Goal: Transaction & Acquisition: Purchase product/service

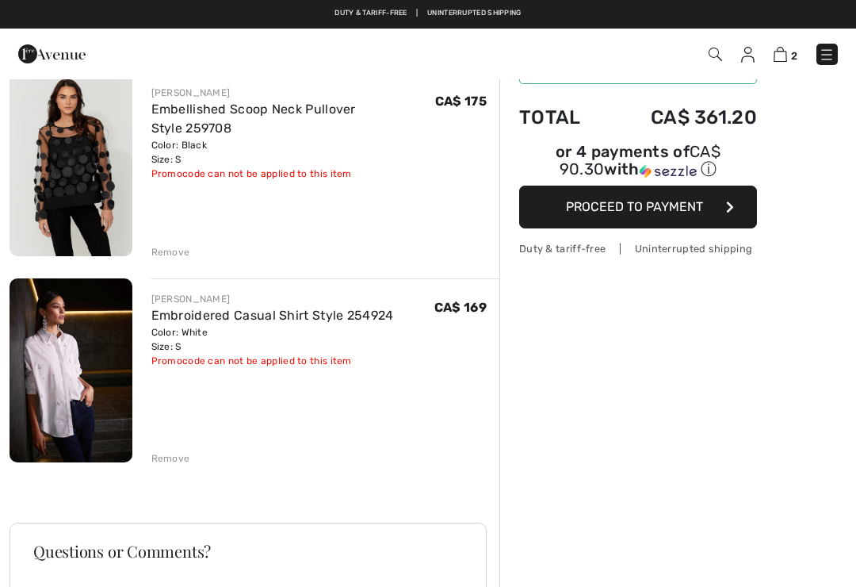
scroll to position [132, 0]
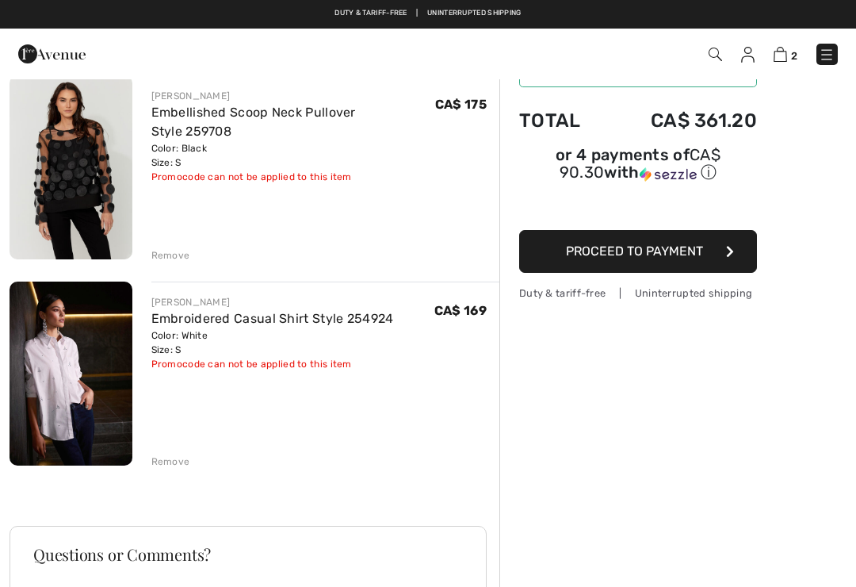
click at [689, 254] on span "Proceed to Payment" at bounding box center [634, 250] width 137 height 15
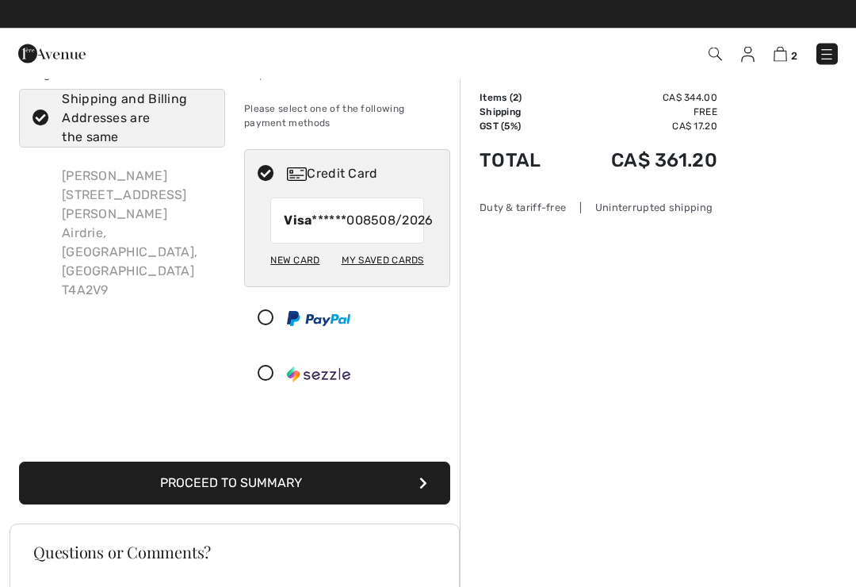
scroll to position [34, 0]
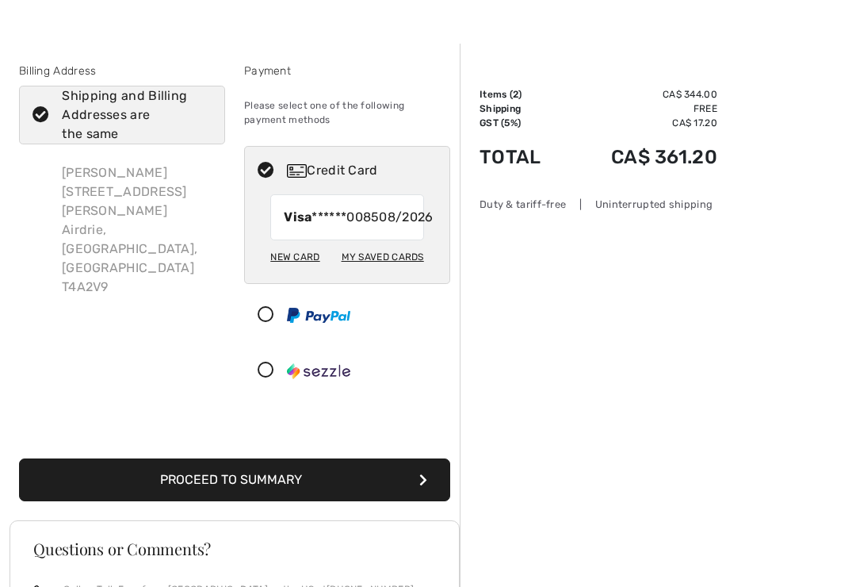
click at [412, 488] on button "Proceed to Summary" at bounding box center [234, 479] width 431 height 43
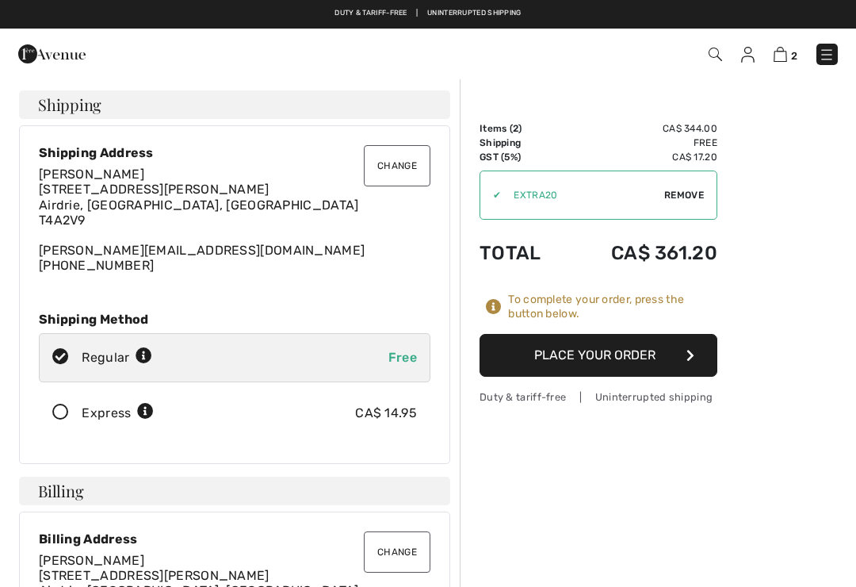
click at [70, 416] on icon at bounding box center [61, 412] width 42 height 17
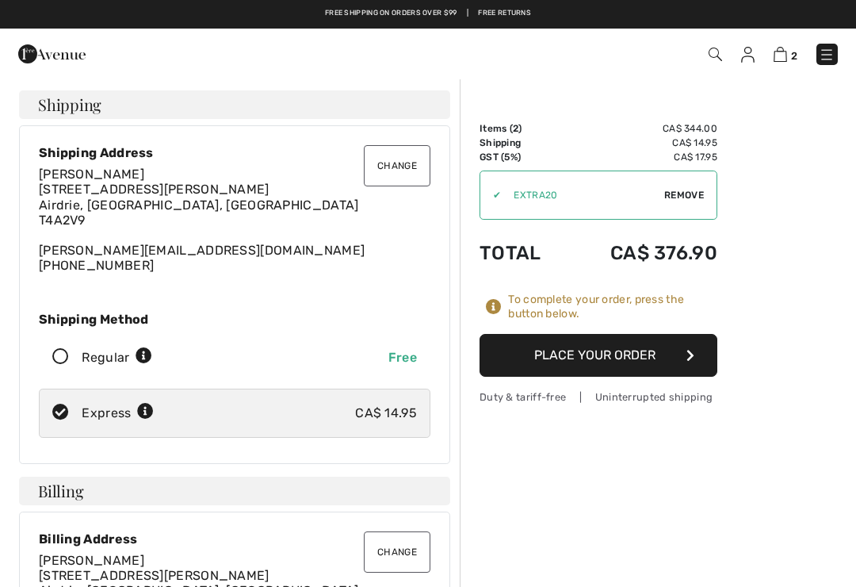
click at [668, 200] on span "Remove" at bounding box center [684, 195] width 40 height 14
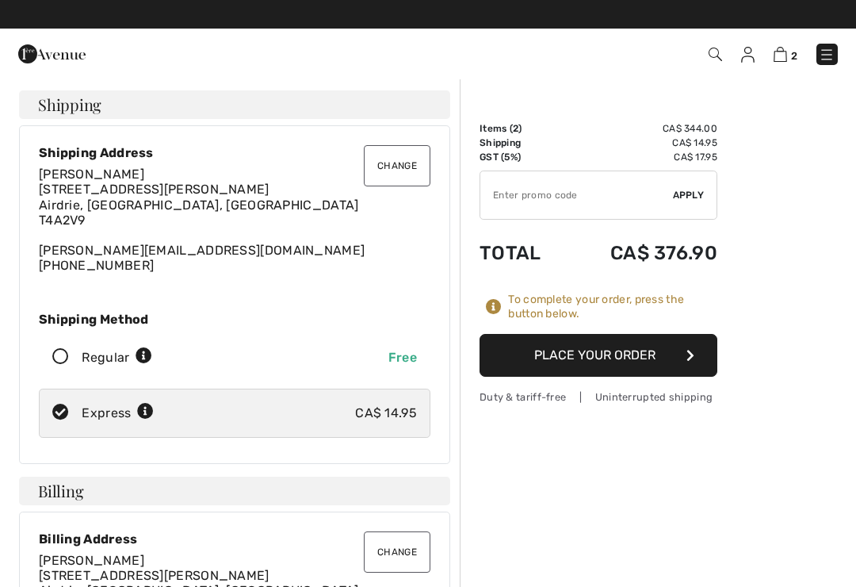
click at [511, 199] on input "TEXT" at bounding box center [576, 195] width 193 height 48
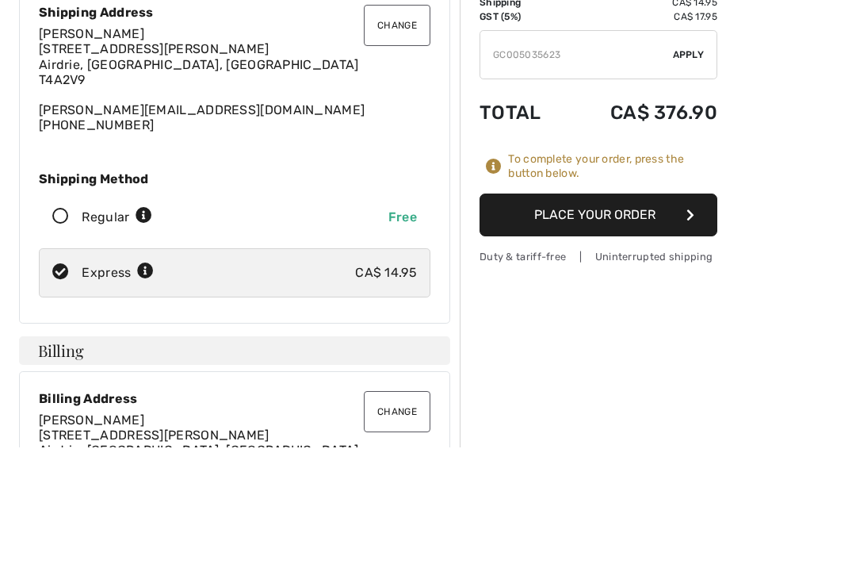
type input "GC005035623"
click at [686, 170] on div "✔ Apply Remove" at bounding box center [599, 194] width 238 height 49
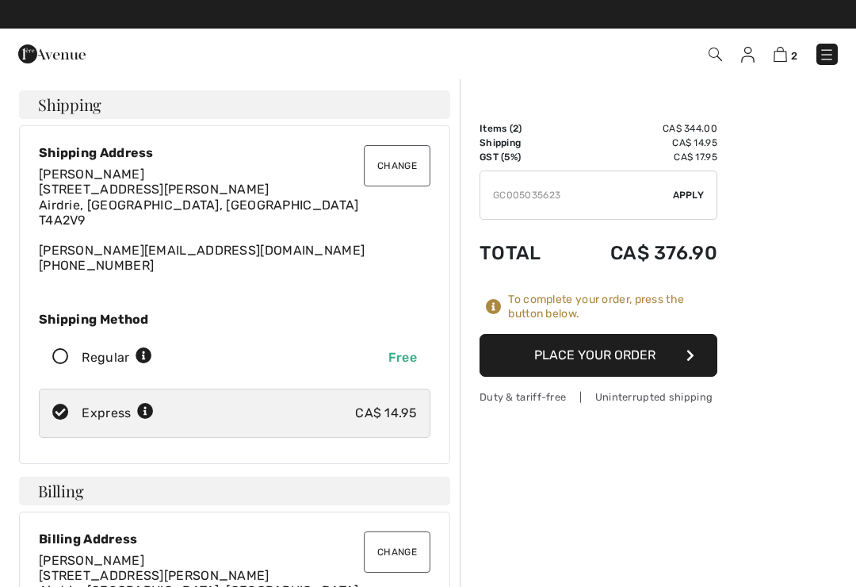
click at [682, 207] on div "✔ Apply Remove" at bounding box center [599, 194] width 238 height 49
click at [680, 198] on span "Apply" at bounding box center [689, 195] width 32 height 14
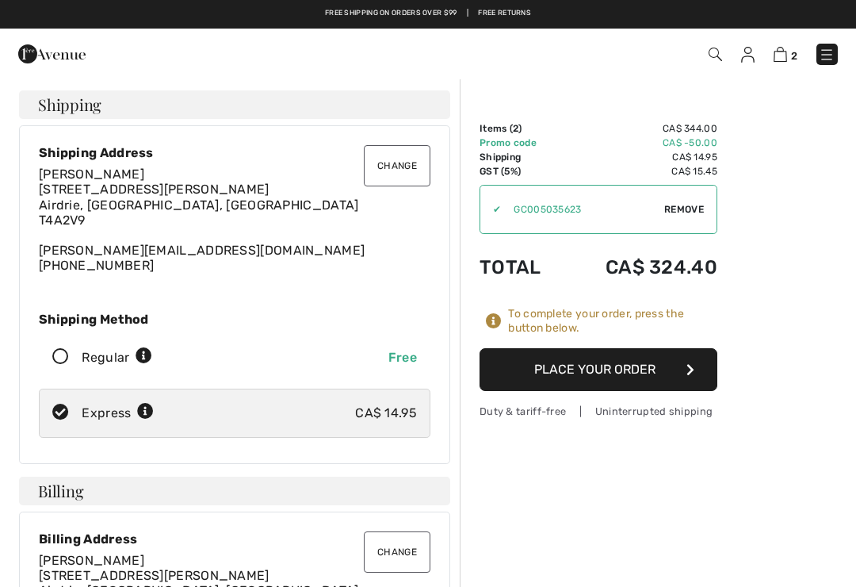
click at [645, 378] on button "Place Your Order" at bounding box center [599, 369] width 238 height 43
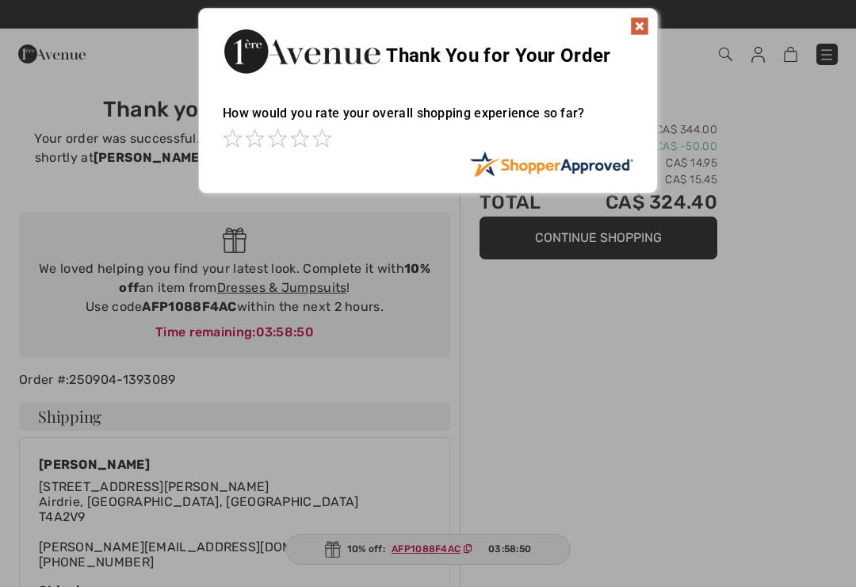
click at [638, 31] on img at bounding box center [639, 26] width 19 height 19
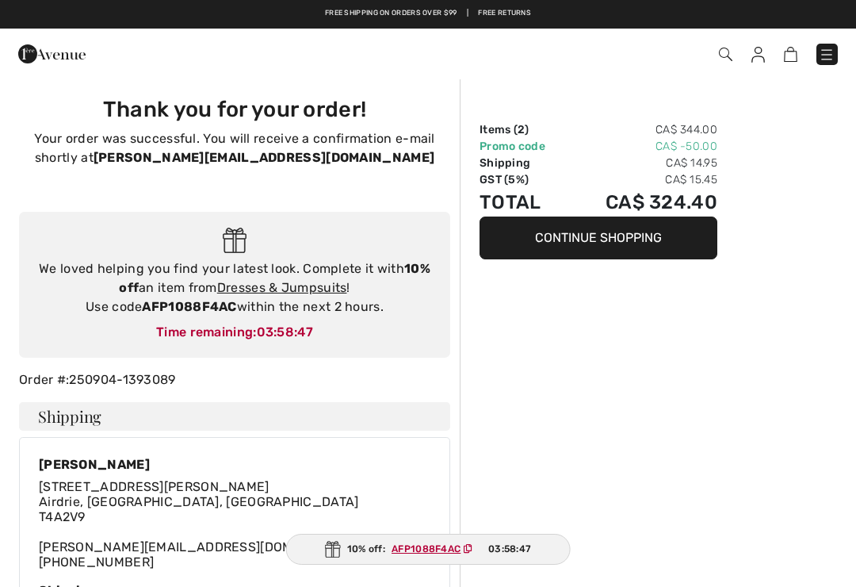
click at [625, 247] on button "Continue Shopping" at bounding box center [599, 237] width 238 height 43
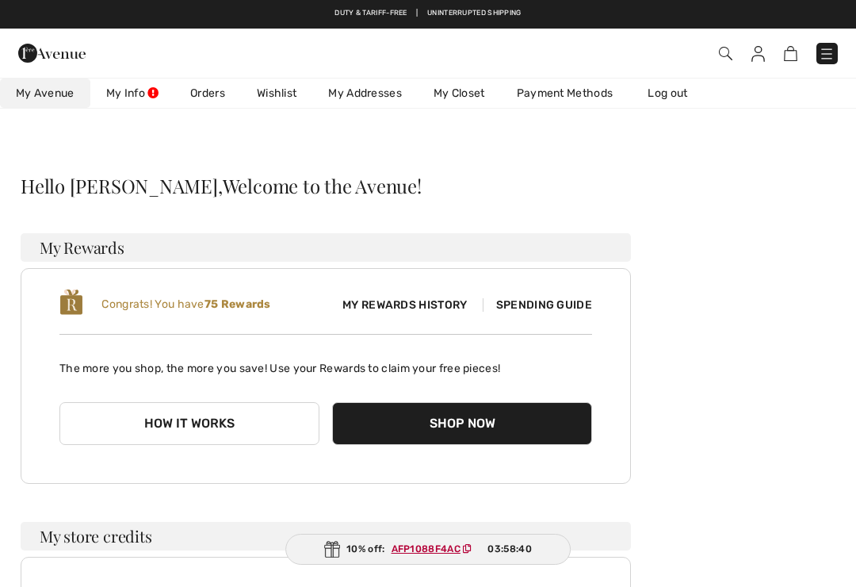
click at [281, 90] on link "Wishlist" at bounding box center [276, 92] width 71 height 29
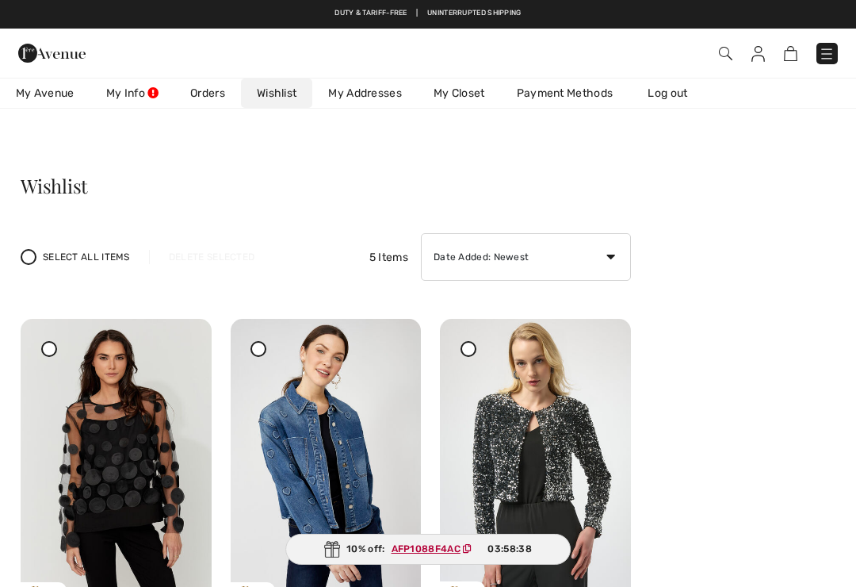
click at [53, 347] on div at bounding box center [49, 349] width 16 height 16
click at [186, 335] on icon at bounding box center [181, 329] width 10 height 11
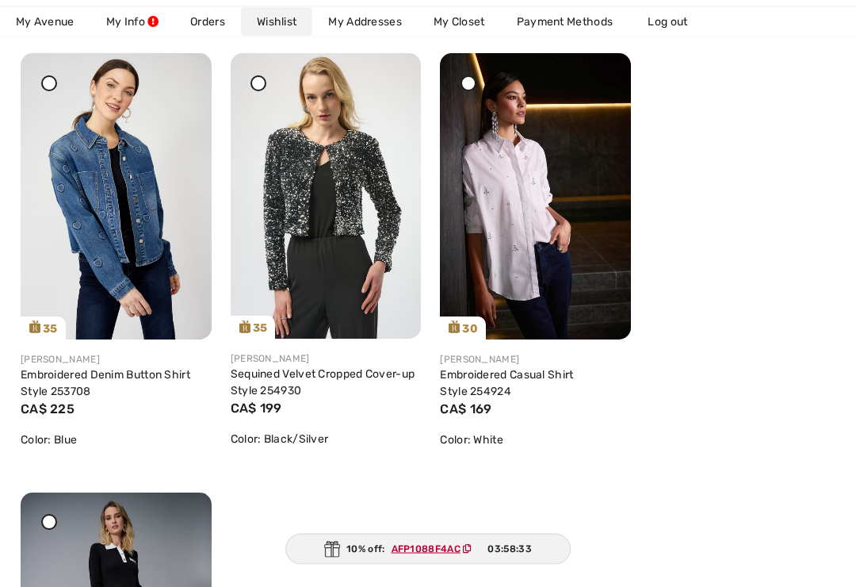
scroll to position [266, 0]
click at [469, 82] on icon at bounding box center [468, 82] width 6 height 6
click at [598, 70] on icon at bounding box center [600, 64] width 10 height 11
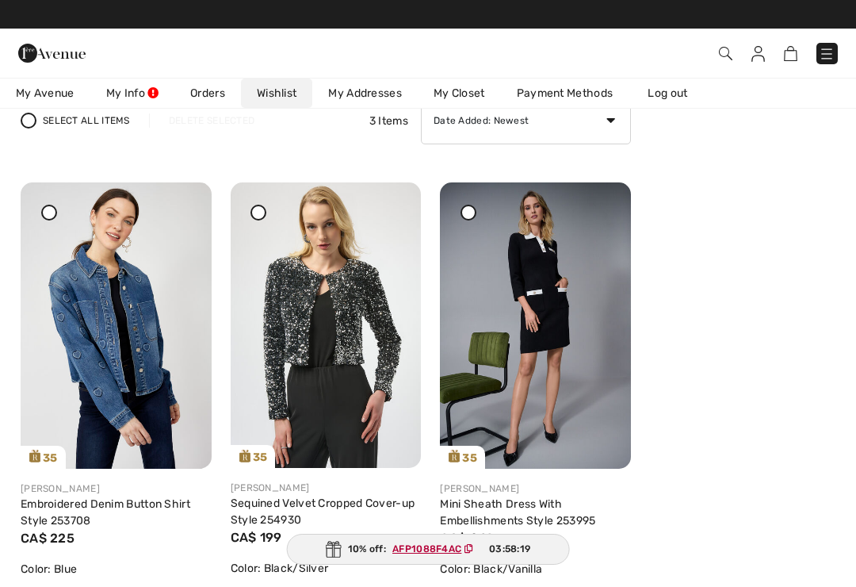
scroll to position [0, 0]
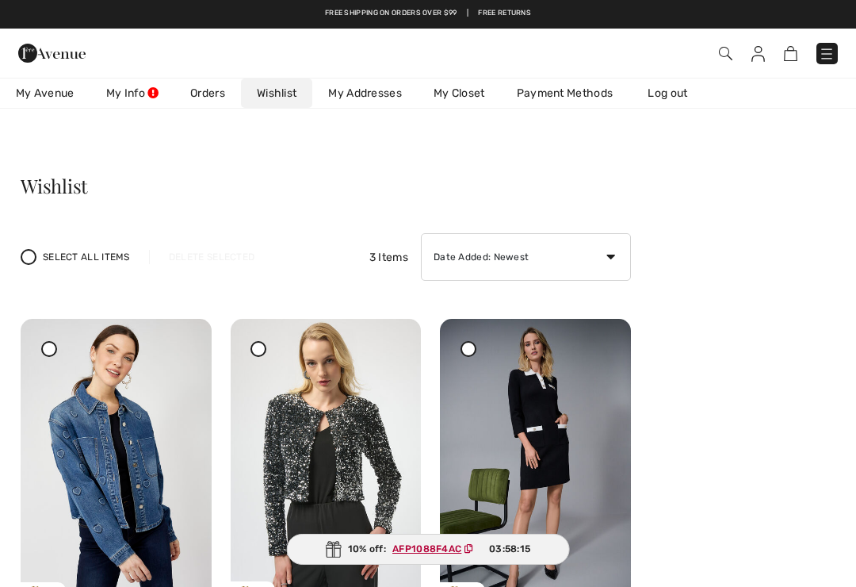
click at [465, 101] on link "My Closet" at bounding box center [459, 92] width 83 height 29
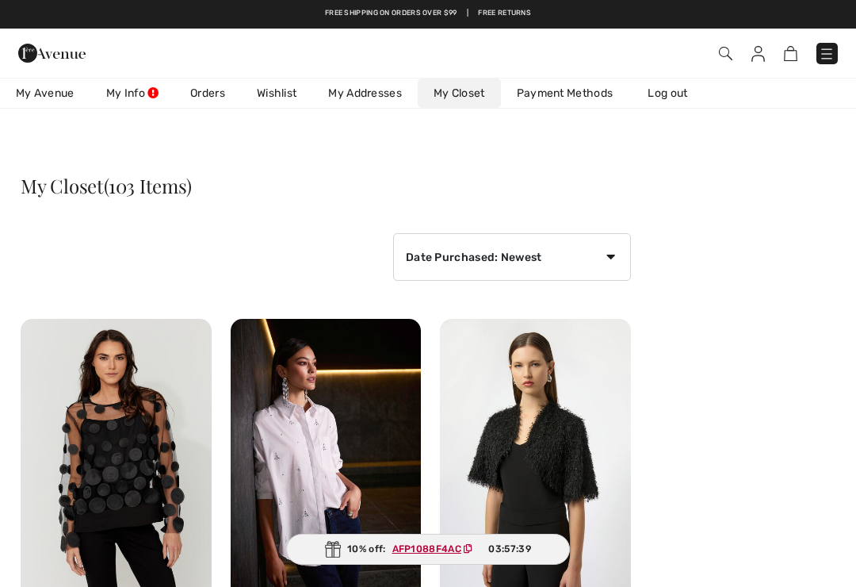
click at [676, 95] on link "Log out" at bounding box center [675, 92] width 87 height 29
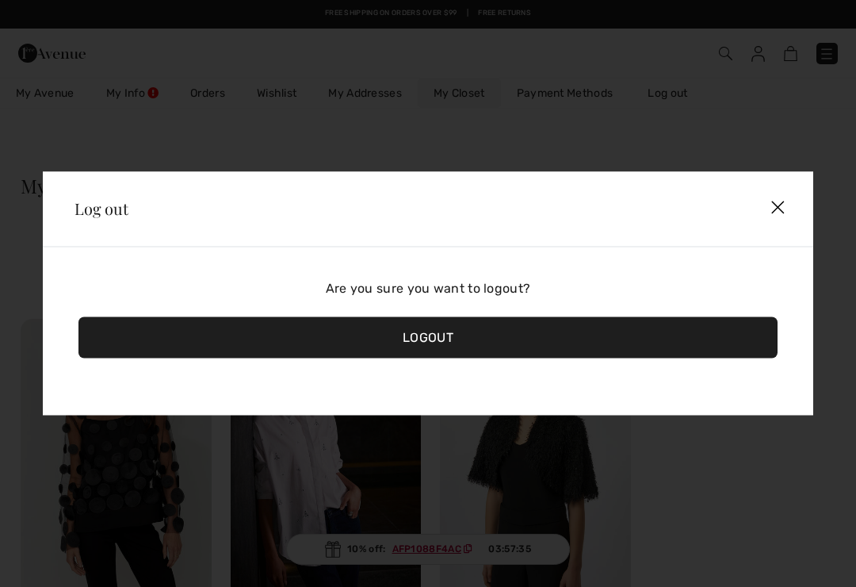
click at [781, 205] on img at bounding box center [778, 209] width 46 height 48
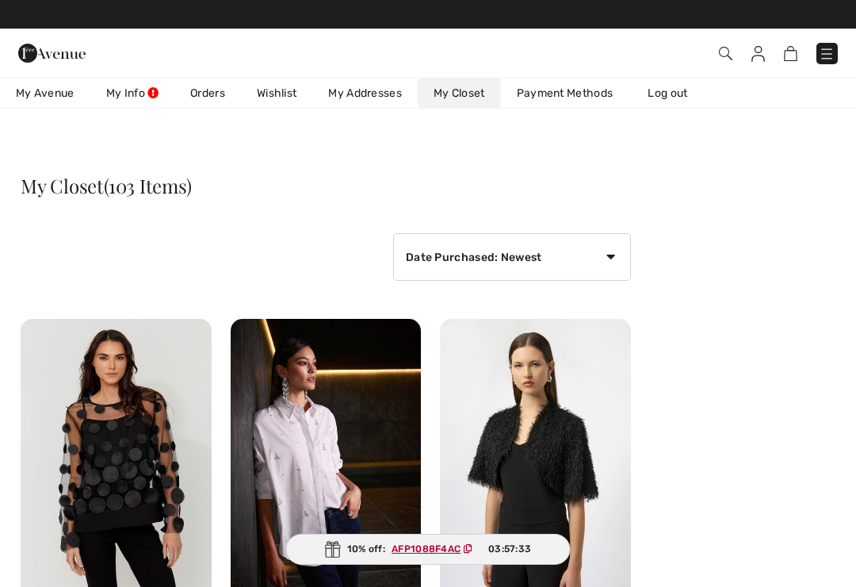
click at [209, 90] on link "Orders" at bounding box center [207, 92] width 67 height 29
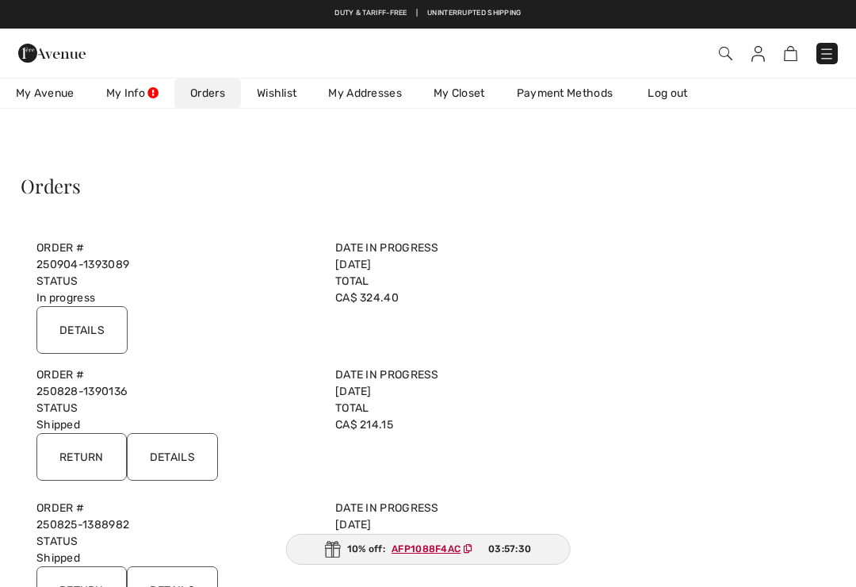
click at [89, 331] on input "Details" at bounding box center [81, 330] width 91 height 48
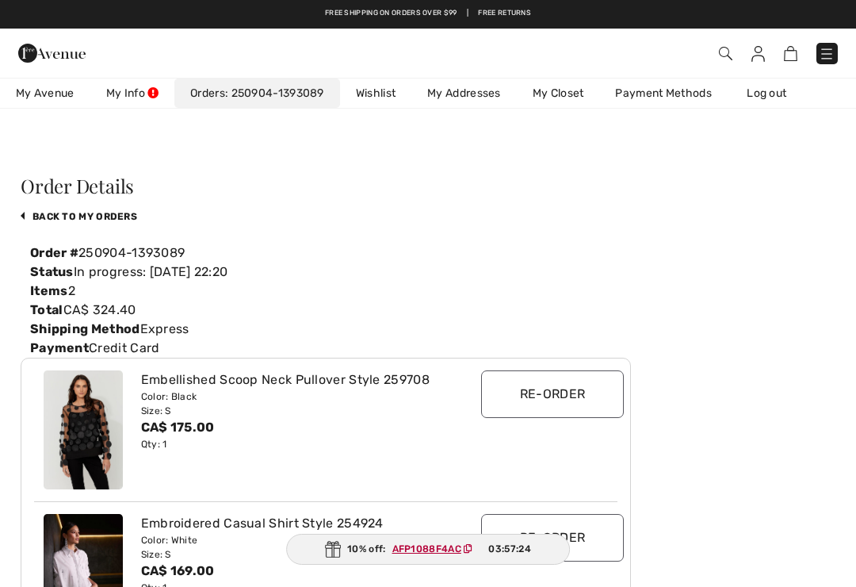
click at [779, 97] on link "Log out" at bounding box center [774, 92] width 87 height 29
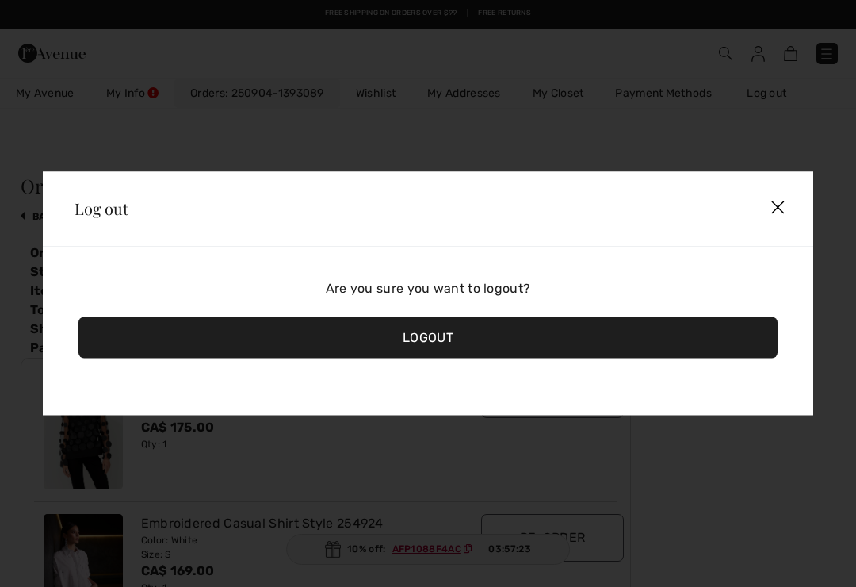
click at [465, 338] on div "Logout" at bounding box center [427, 337] width 699 height 41
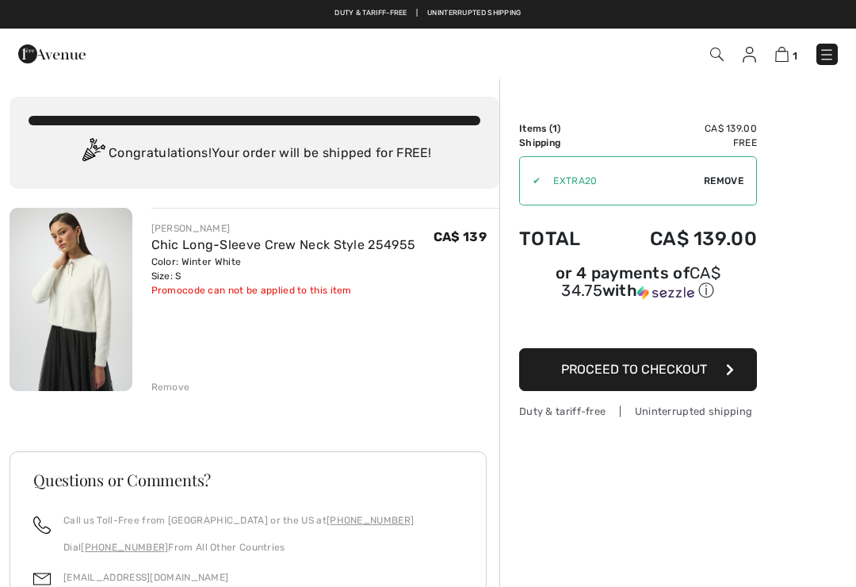
click at [744, 61] on img at bounding box center [749, 55] width 13 height 16
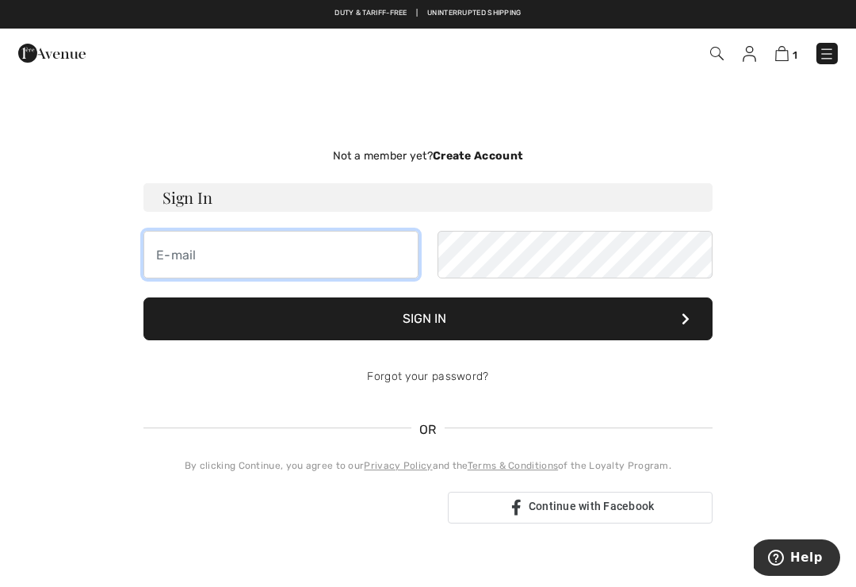
click at [193, 258] on input "email" at bounding box center [281, 255] width 275 height 48
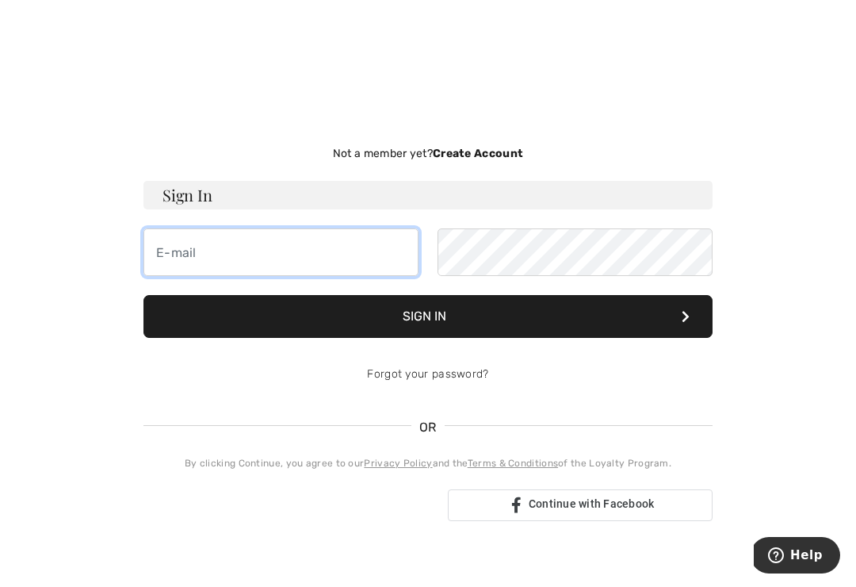
type input "[PERSON_NAME][EMAIL_ADDRESS][DOMAIN_NAME]"
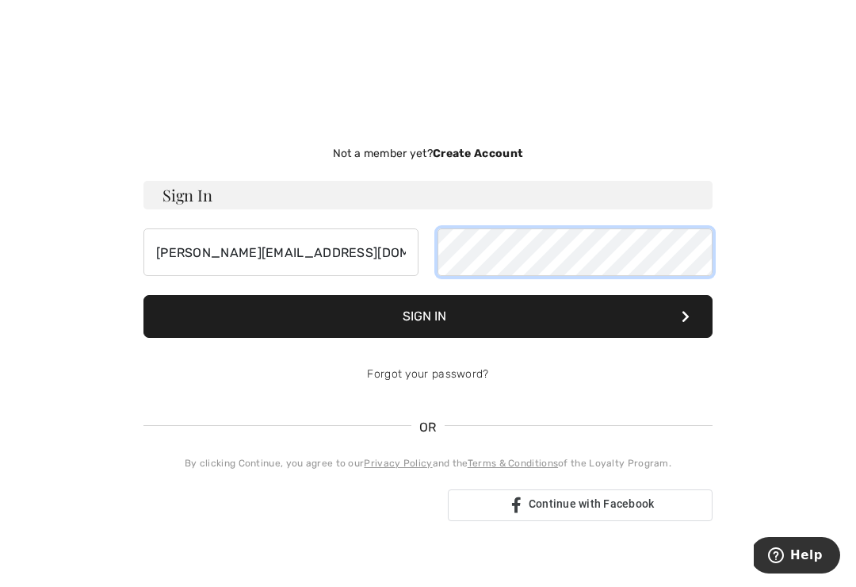
scroll to position [2, 0]
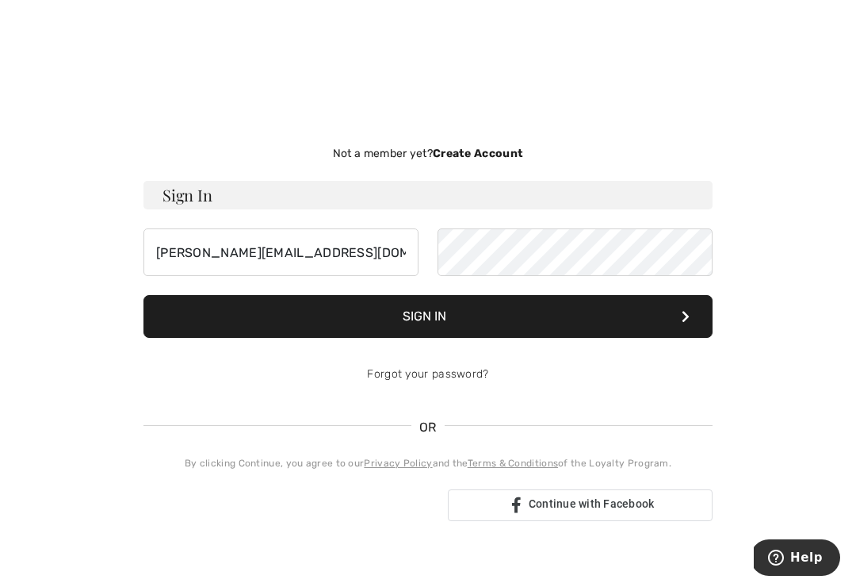
click at [472, 298] on button "Sign In" at bounding box center [428, 316] width 569 height 43
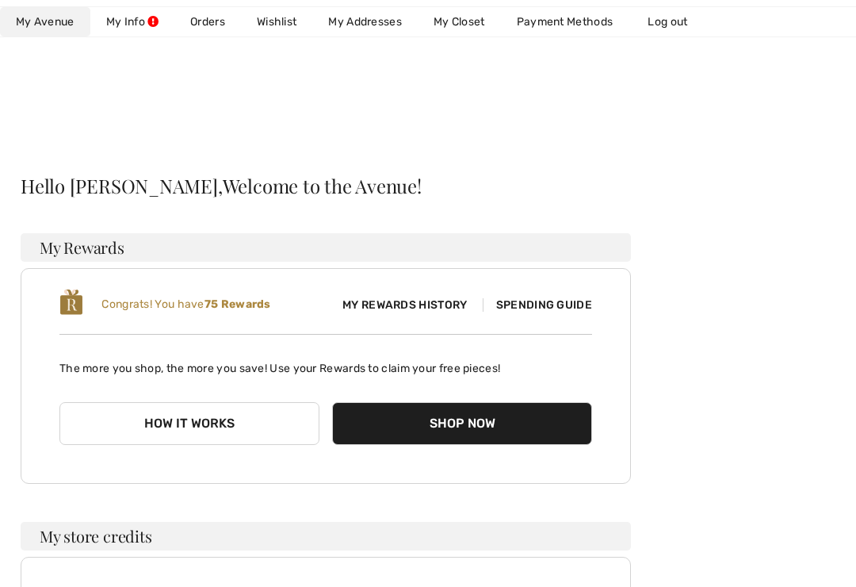
scroll to position [2, 0]
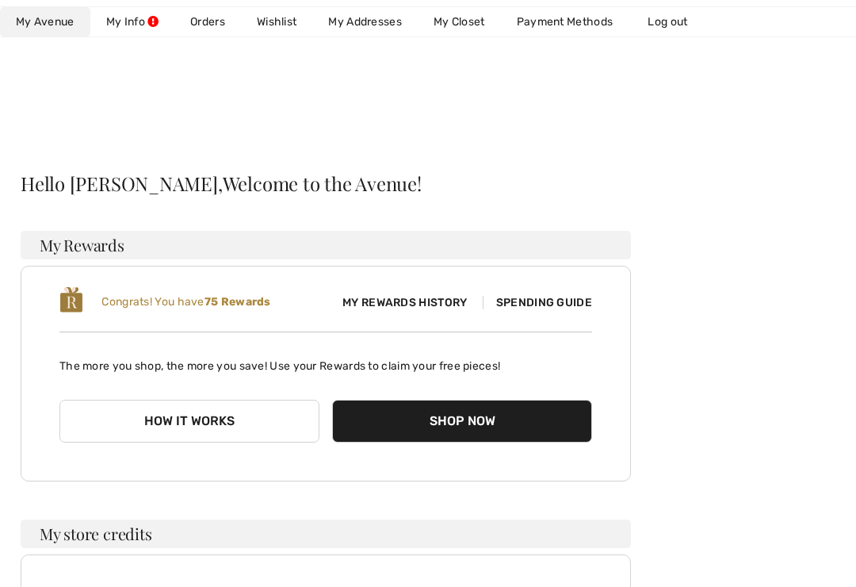
click at [281, 26] on link "Wishlist" at bounding box center [276, 21] width 71 height 29
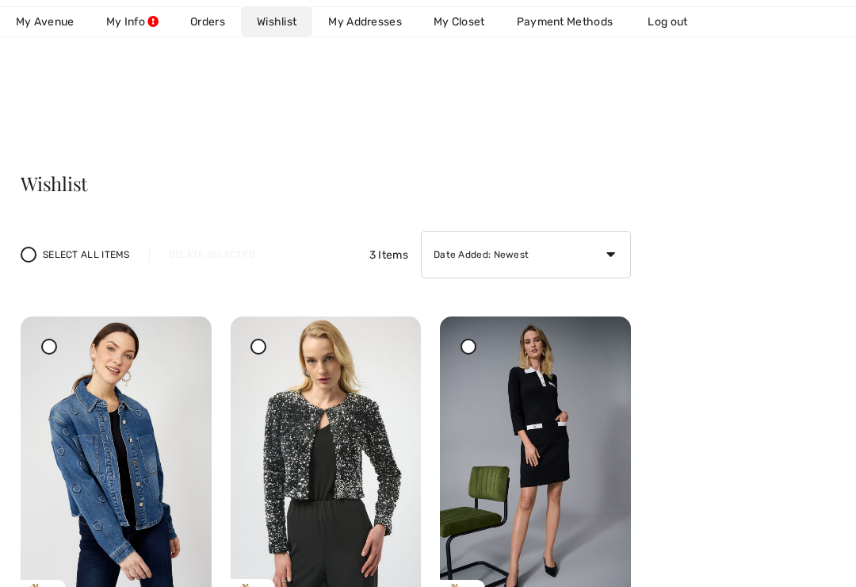
scroll to position [0, 0]
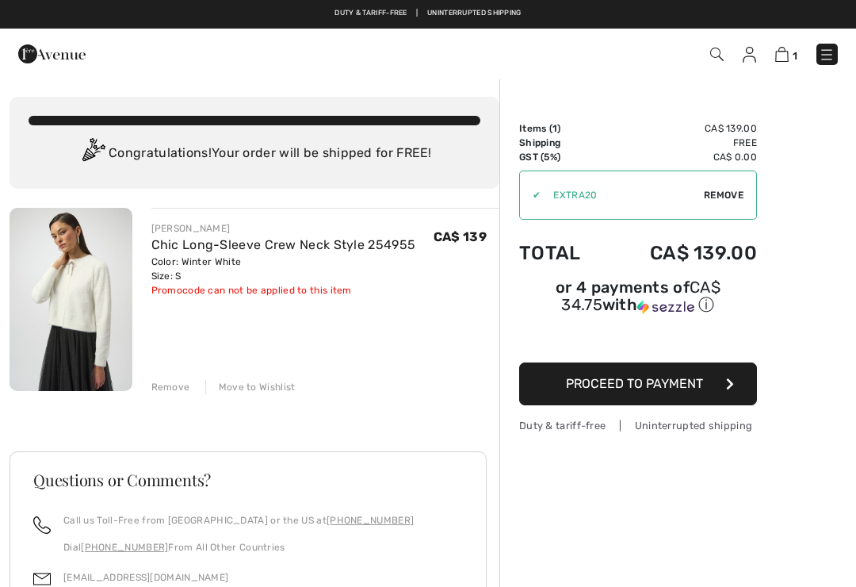
click at [788, 60] on img at bounding box center [781, 54] width 13 height 15
click at [249, 390] on div "Move to Wishlist" at bounding box center [250, 387] width 90 height 14
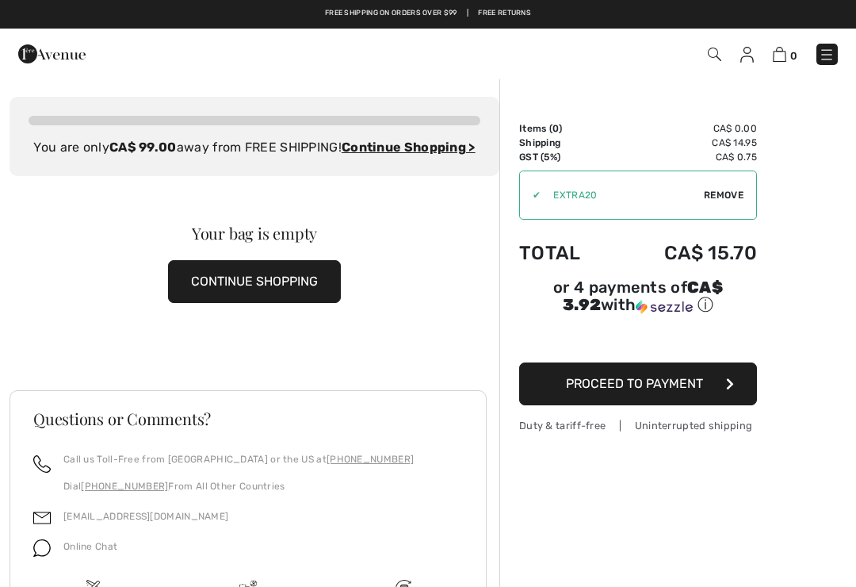
click at [749, 58] on img at bounding box center [746, 55] width 13 height 16
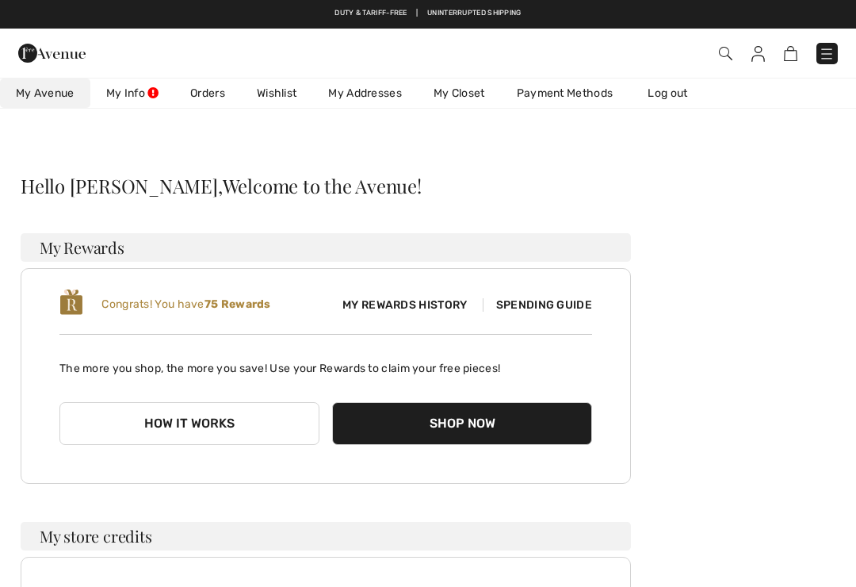
click at [683, 95] on link "Log out" at bounding box center [675, 92] width 87 height 29
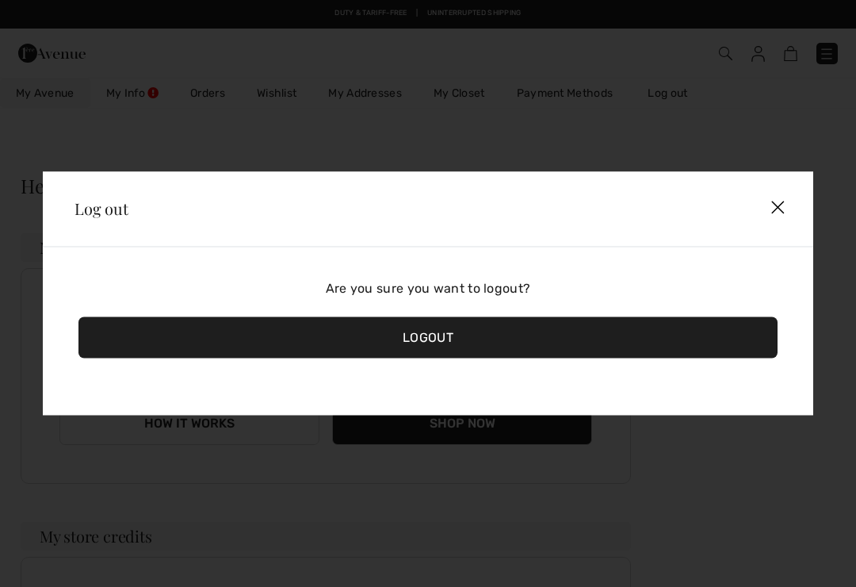
click at [448, 339] on div "Logout" at bounding box center [427, 337] width 699 height 41
